Goal: Information Seeking & Learning: Find specific fact

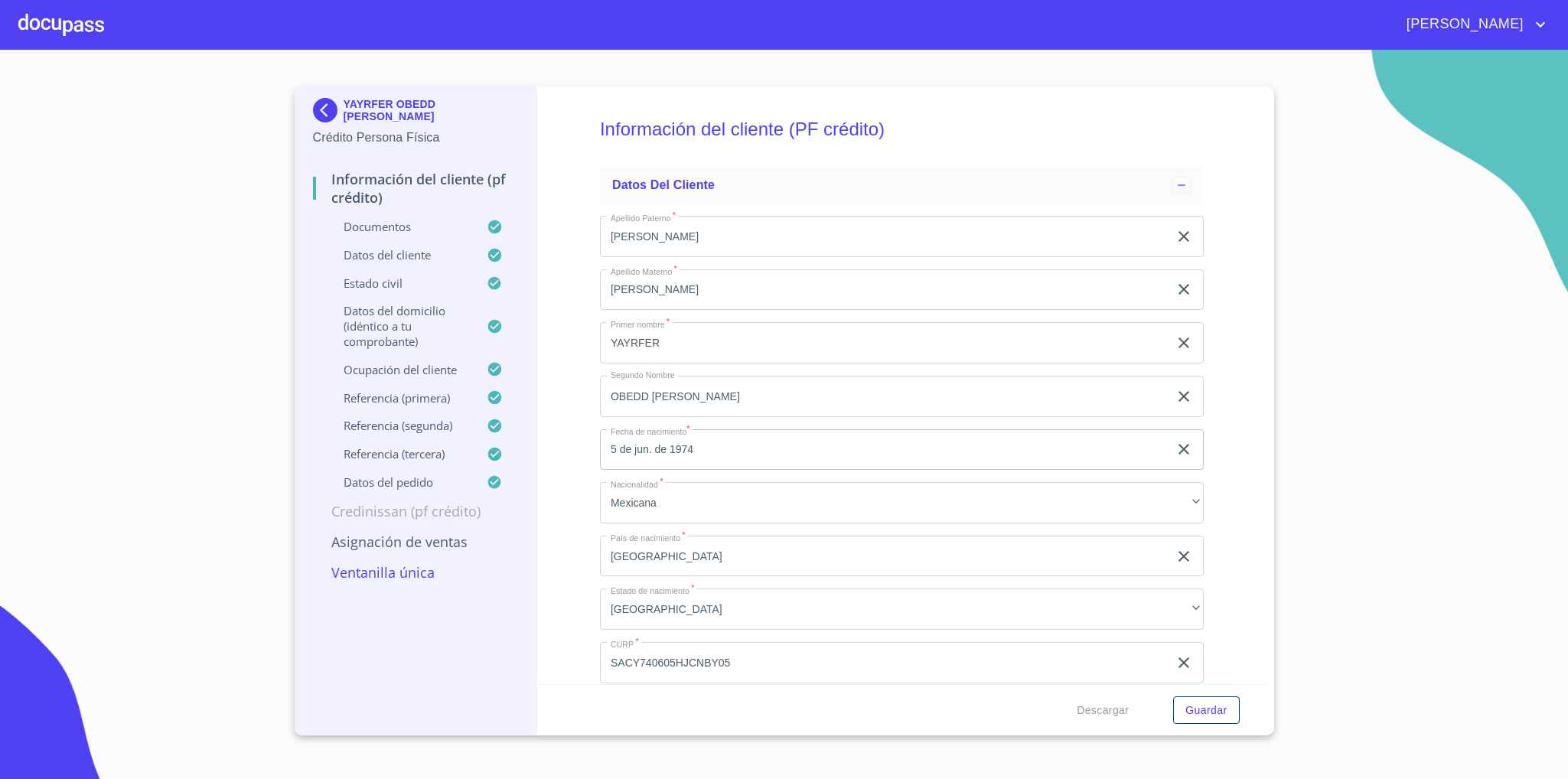
click at [331, 102] on img at bounding box center [327, 110] width 30 height 24
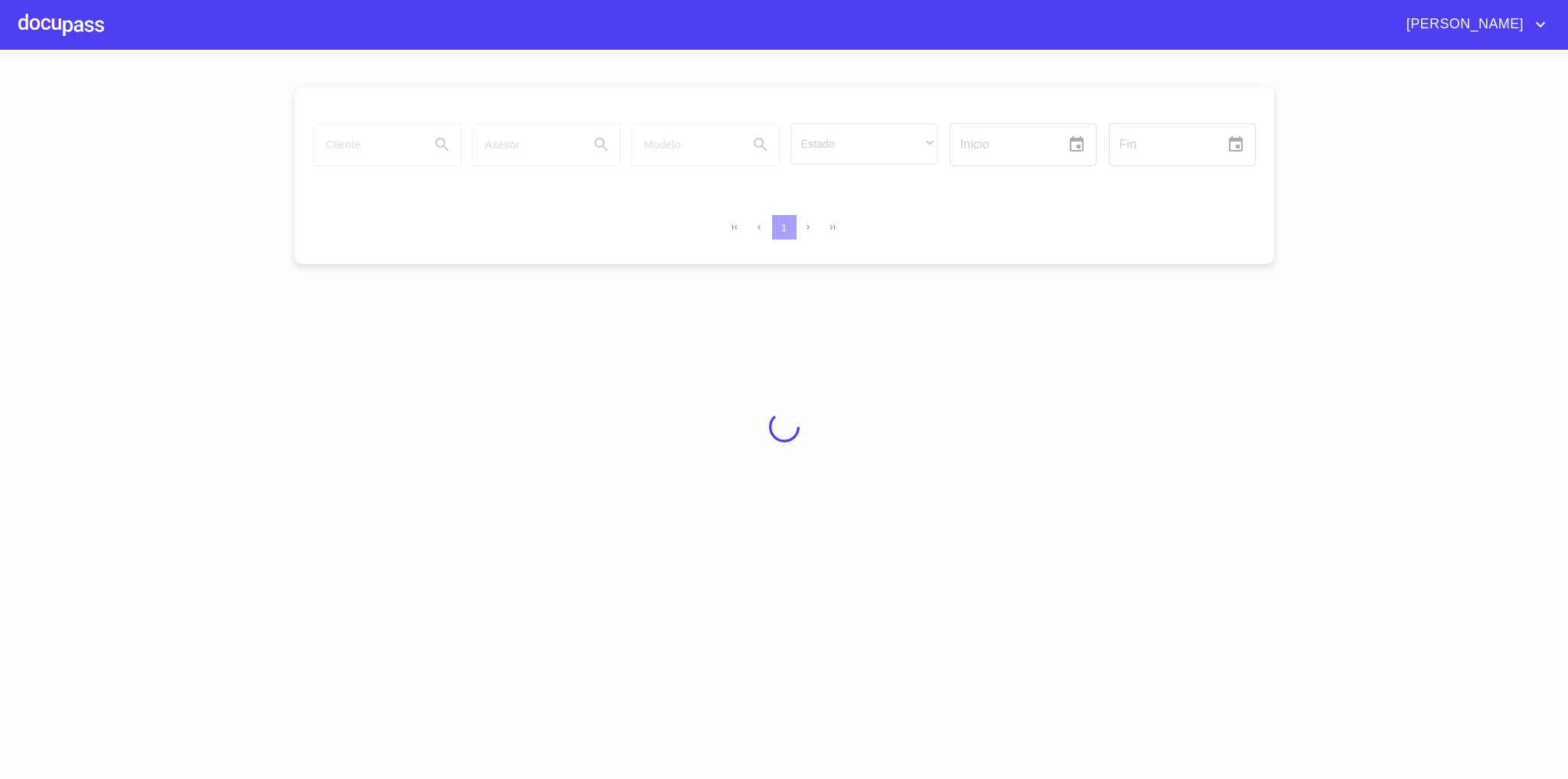
click at [69, 19] on div at bounding box center [60, 24] width 86 height 49
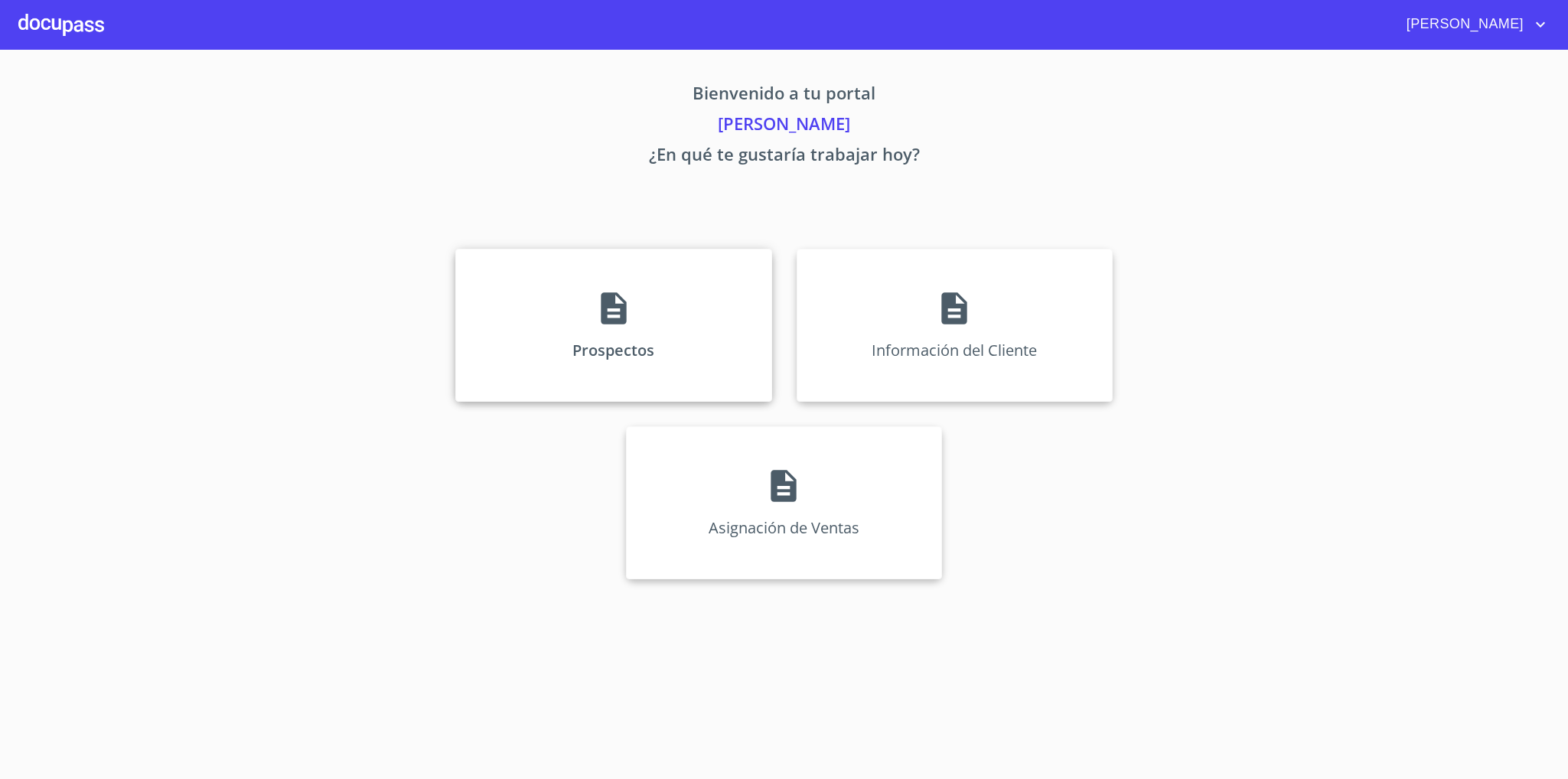
click at [592, 343] on p "Prospectos" at bounding box center [613, 350] width 82 height 21
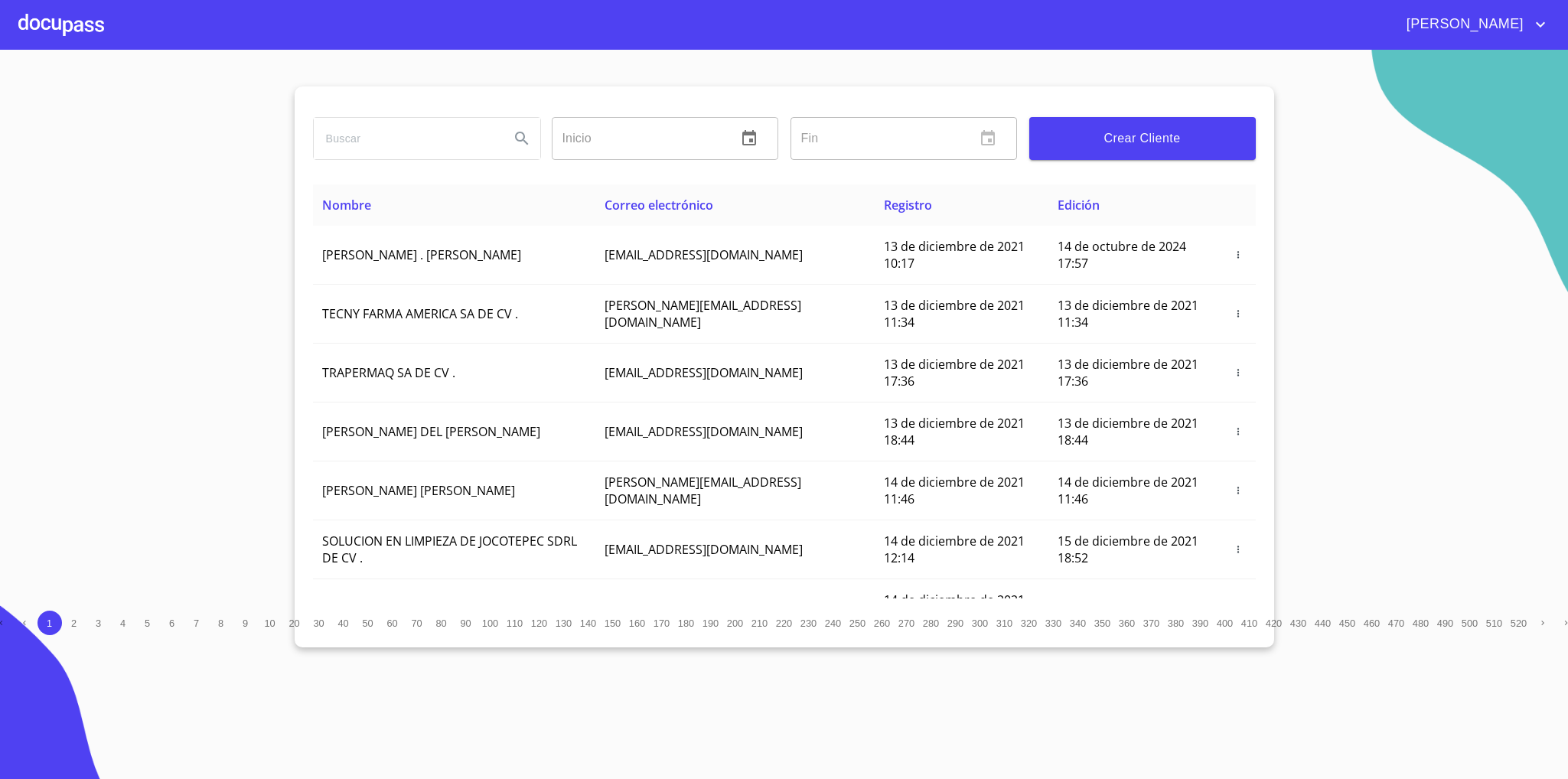
click at [414, 143] on input "search" at bounding box center [405, 138] width 184 height 41
type input "[PERSON_NAME]"
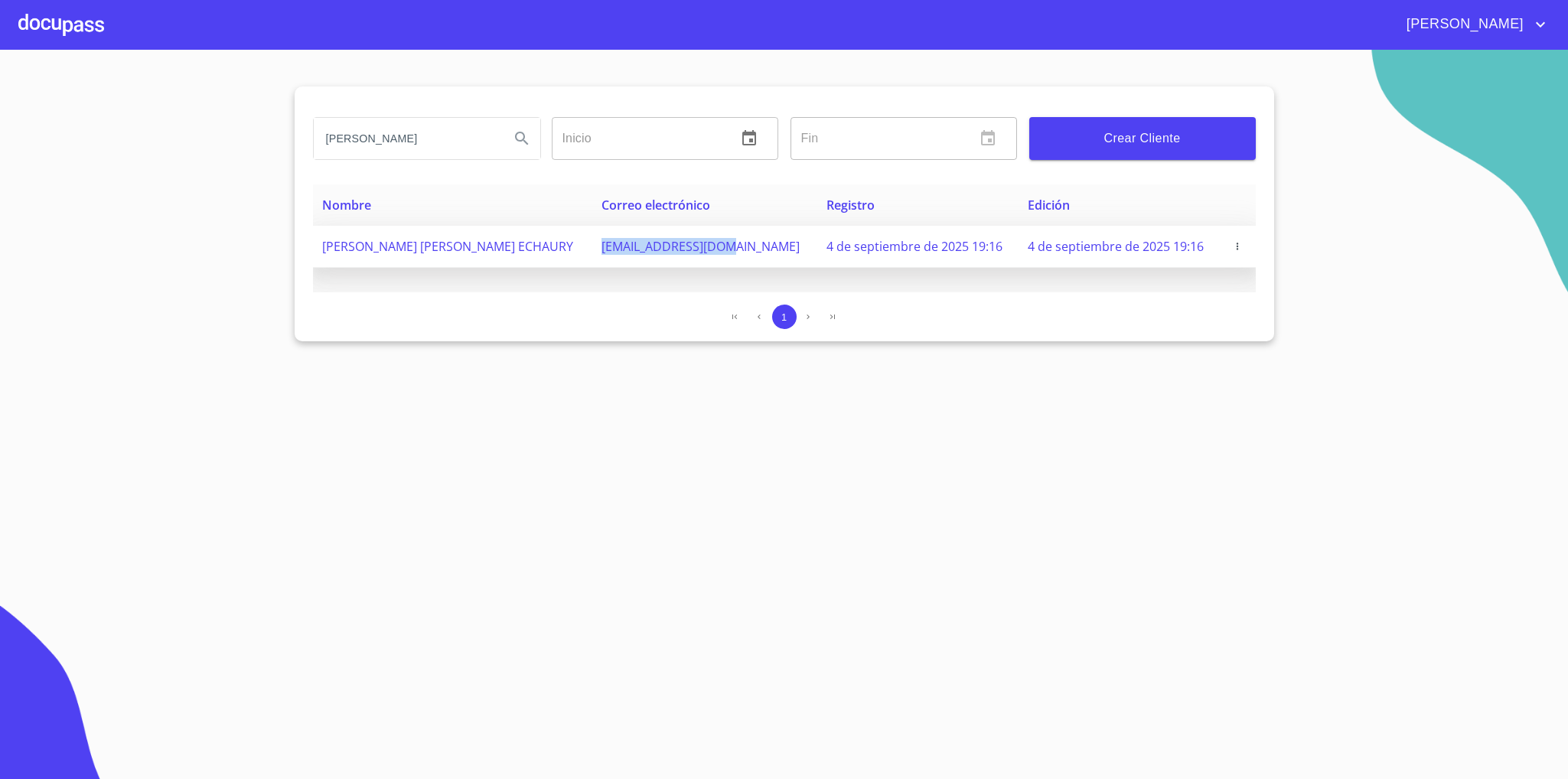
drag, startPoint x: 572, startPoint y: 248, endPoint x: 712, endPoint y: 257, distance: 140.3
click at [712, 257] on td "[EMAIL_ADDRESS][DOMAIN_NAME]" at bounding box center [704, 246] width 225 height 42
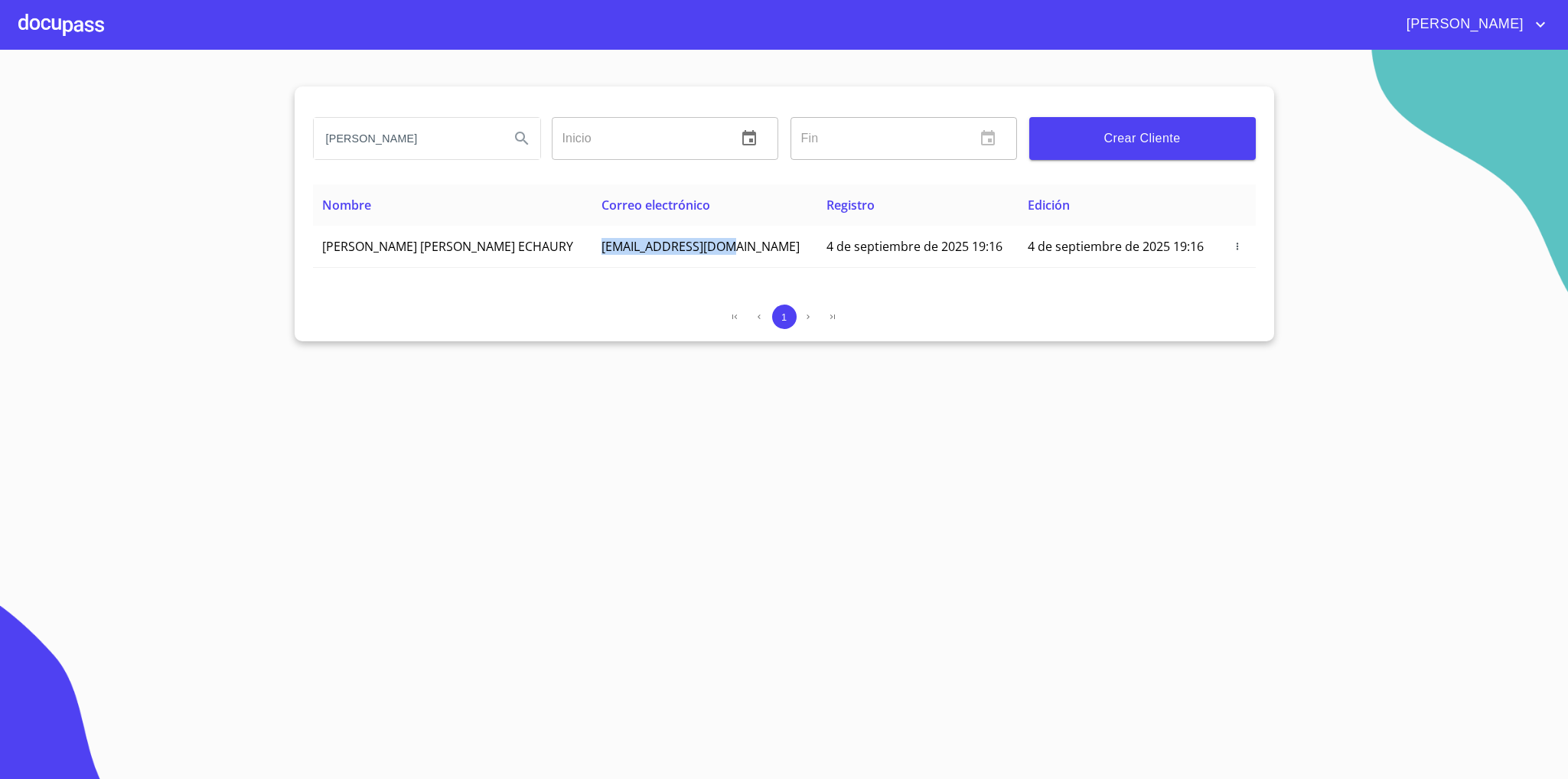
copy span "[EMAIL_ADDRESS][DOMAIN_NAME]"
